Goal: Task Accomplishment & Management: Manage account settings

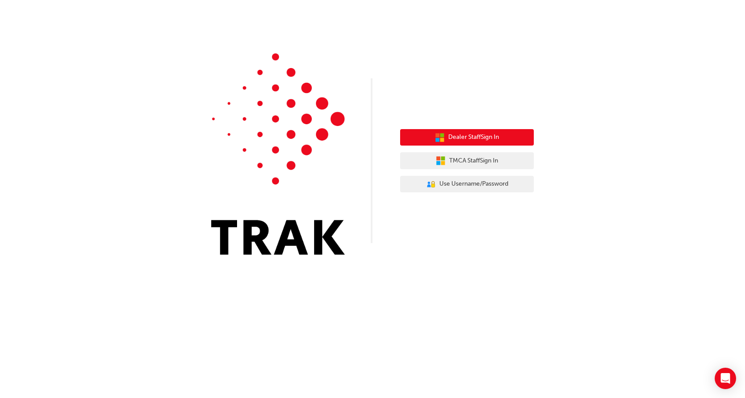
click at [517, 134] on button "Dealer Staff Sign In" at bounding box center [467, 137] width 134 height 17
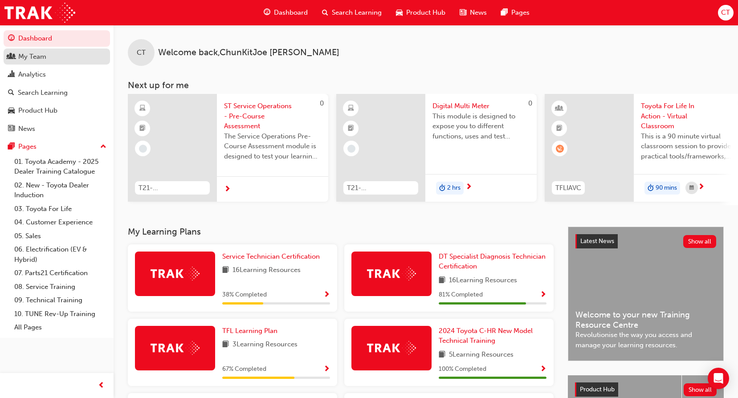
click at [59, 57] on div "My Team" at bounding box center [57, 56] width 98 height 11
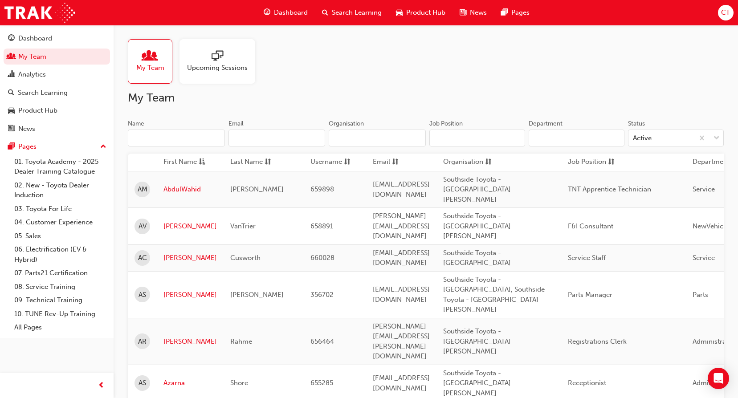
click at [245, 58] on div at bounding box center [217, 56] width 61 height 12
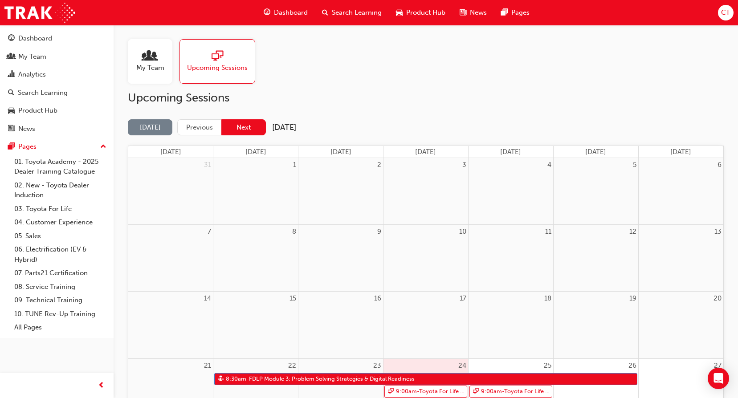
click at [246, 131] on button "Next" at bounding box center [243, 127] width 45 height 16
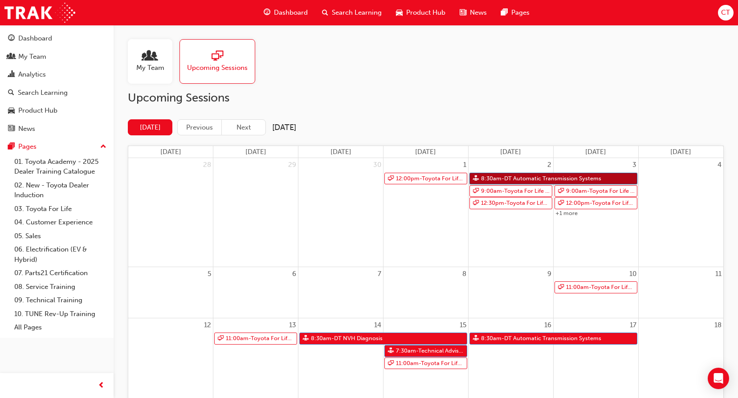
click at [528, 178] on link "8:30am - DT Automatic Transmission Systems" at bounding box center [554, 179] width 168 height 12
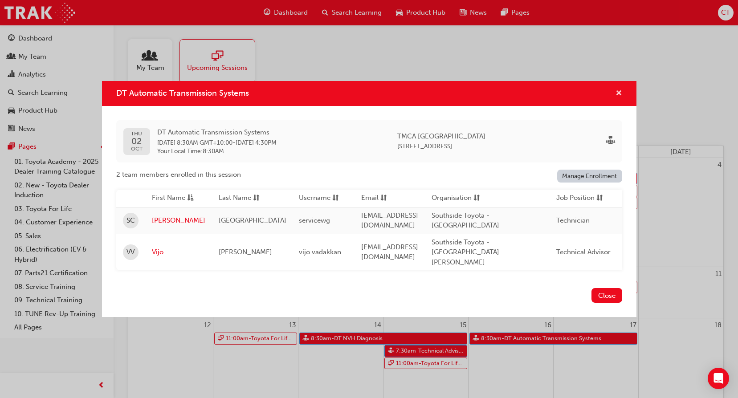
click at [619, 91] on span "cross-icon" at bounding box center [619, 94] width 7 height 8
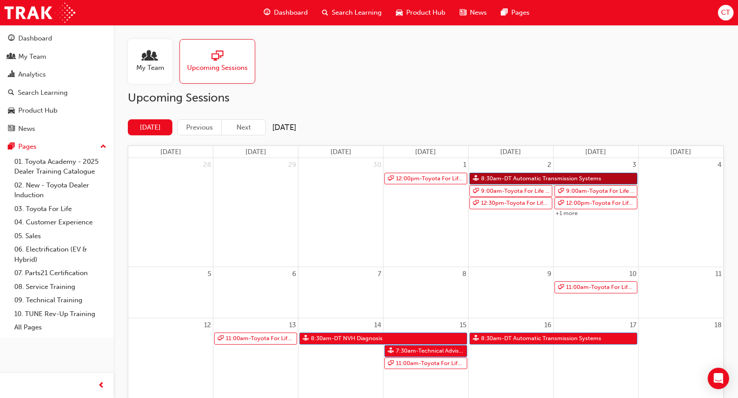
click at [519, 179] on link "8:30am - DT Automatic Transmission Systems" at bounding box center [554, 179] width 168 height 12
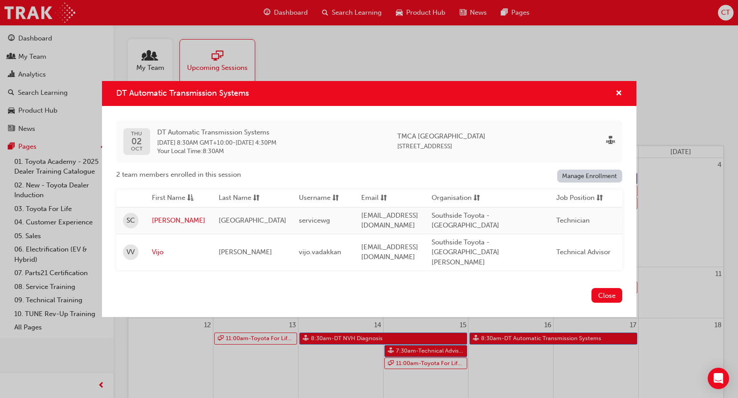
click at [601, 180] on link "Manage Enrollment" at bounding box center [589, 176] width 65 height 13
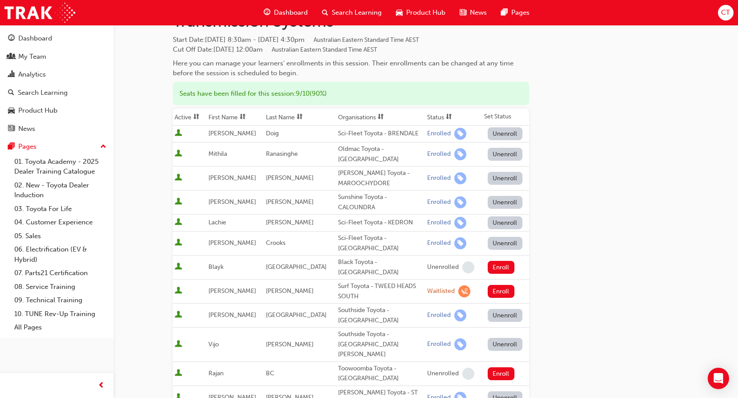
scroll to position [178, 0]
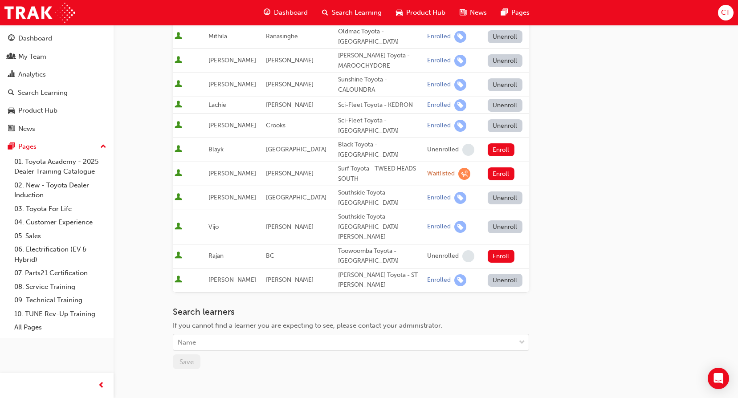
click at [501, 192] on button "Unenroll" at bounding box center [505, 198] width 35 height 13
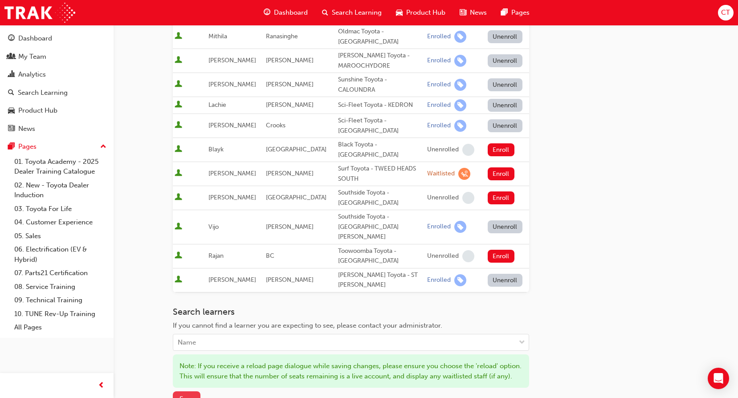
click at [191, 395] on span "Save" at bounding box center [187, 399] width 14 height 8
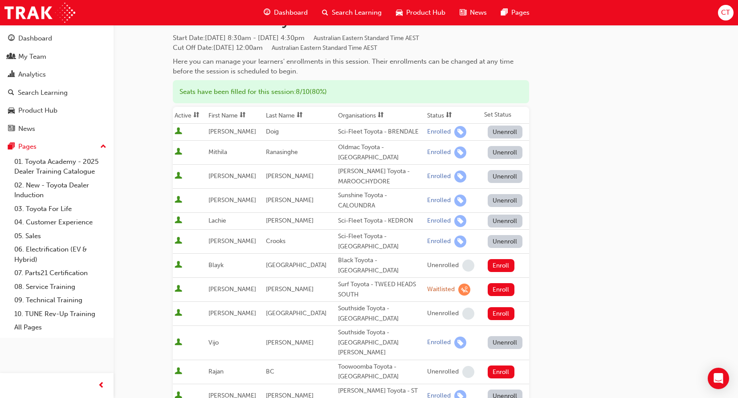
scroll to position [0, 0]
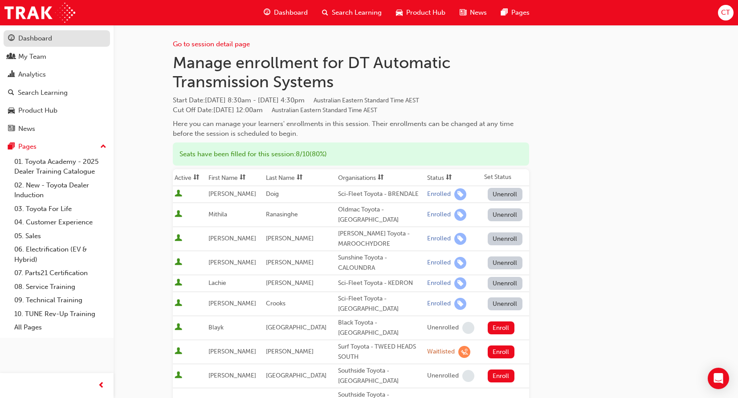
click at [47, 44] on div "Dashboard" at bounding box center [57, 38] width 98 height 11
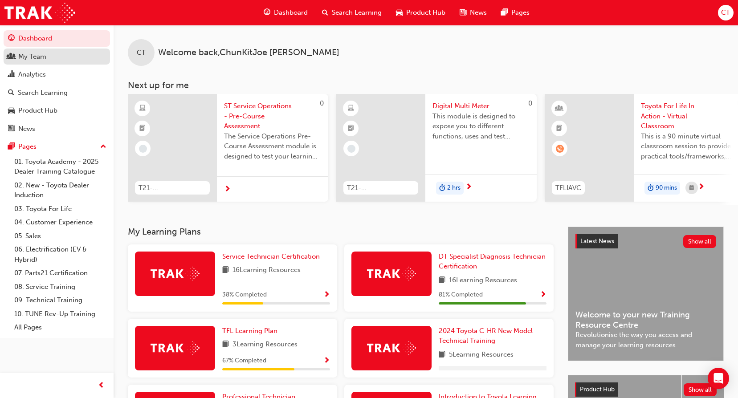
click at [49, 58] on div "My Team" at bounding box center [57, 56] width 98 height 11
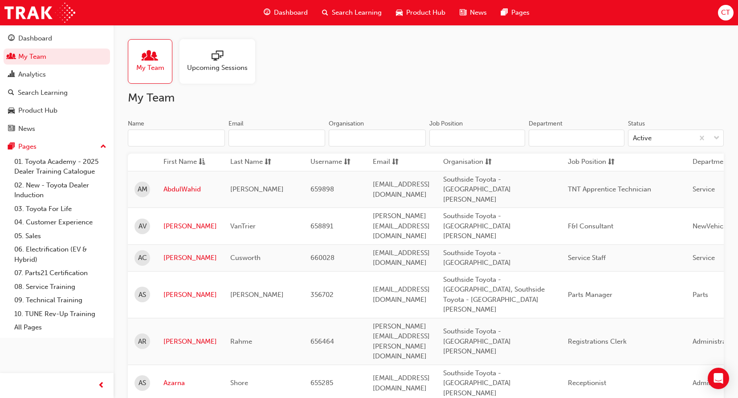
click at [216, 61] on span "sessionType_ONLINE_URL-icon" at bounding box center [218, 56] width 12 height 12
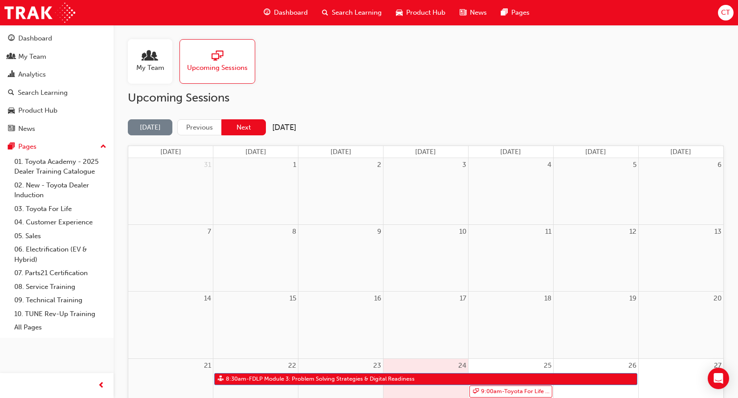
click at [241, 124] on button "Next" at bounding box center [243, 127] width 45 height 16
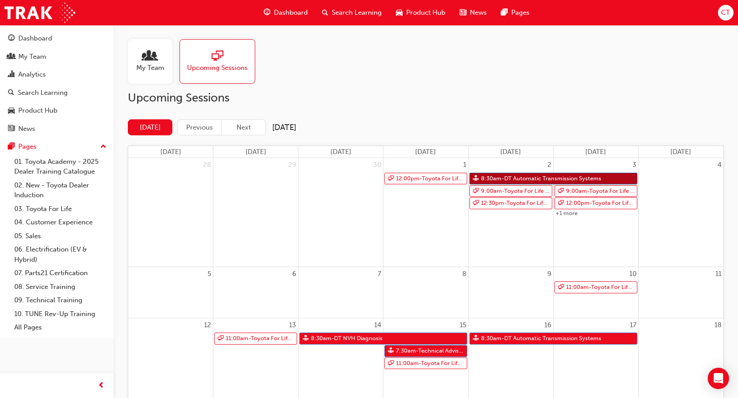
click at [539, 177] on link "8:30am - DT Automatic Transmission Systems" at bounding box center [554, 179] width 168 height 12
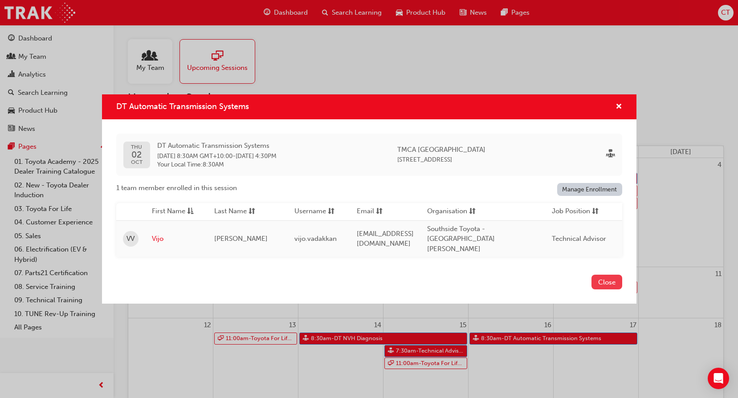
click at [597, 284] on button "Close" at bounding box center [607, 282] width 31 height 15
